Goal: Use online tool/utility: Utilize a website feature to perform a specific function

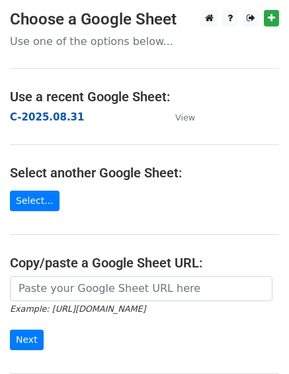
click at [51, 116] on strong "C-2025.08.31" at bounding box center [47, 117] width 74 height 12
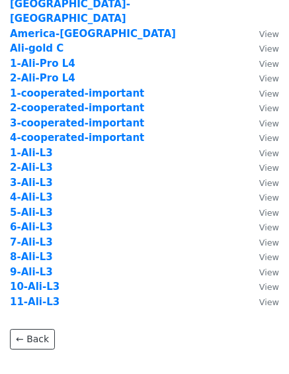
scroll to position [132, 0]
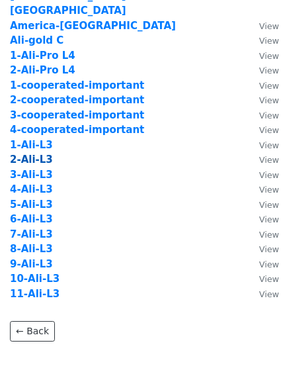
click at [29, 153] on strong "2-Ali-L3" at bounding box center [31, 159] width 43 height 12
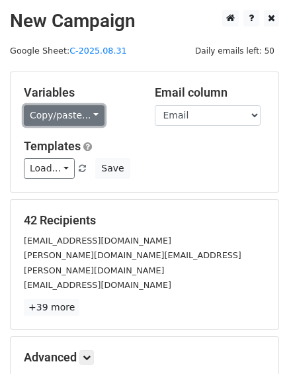
click at [76, 120] on link "Copy/paste..." at bounding box center [64, 115] width 81 height 20
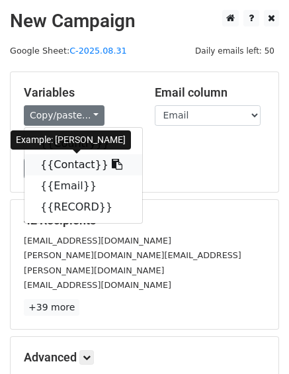
click at [75, 163] on link "{{Contact}}" at bounding box center [83, 164] width 118 height 21
